Goal: Information Seeking & Learning: Learn about a topic

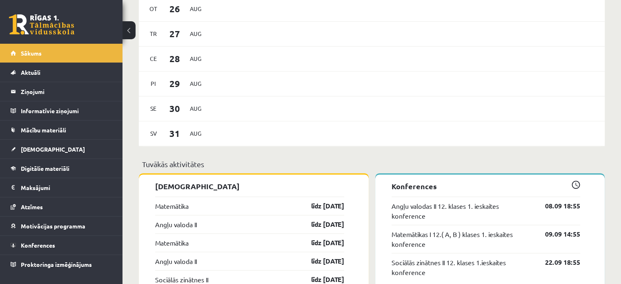
scroll to position [586, 0]
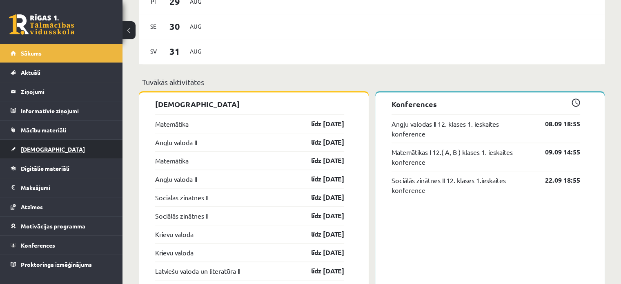
click at [50, 140] on link "[DEMOGRAPHIC_DATA]" at bounding box center [62, 149] width 102 height 19
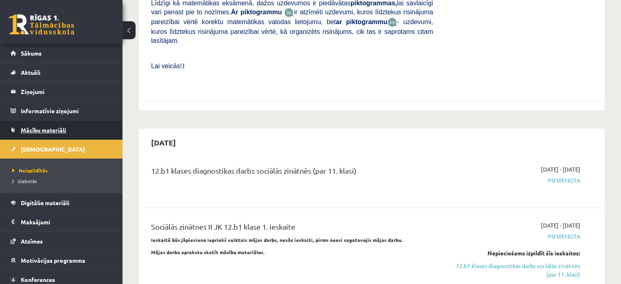
click at [77, 133] on link "Mācību materiāli" at bounding box center [62, 129] width 102 height 19
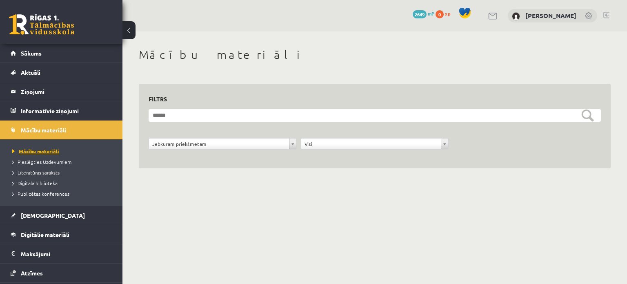
click at [75, 153] on link "Mācību materiāli" at bounding box center [63, 150] width 102 height 7
click at [44, 218] on span "[DEMOGRAPHIC_DATA]" at bounding box center [53, 214] width 64 height 7
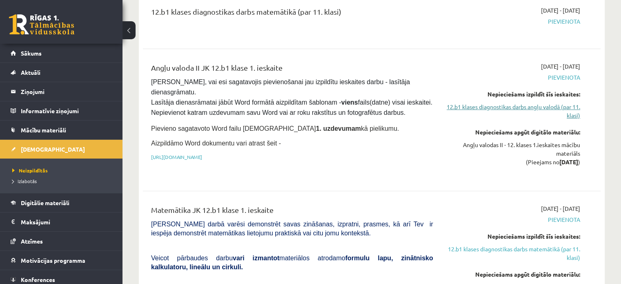
click at [507, 107] on link "12.b1 klases diagnostikas darbs angļu valodā (par 11. klasi)" at bounding box center [512, 110] width 135 height 17
